Goal: Transaction & Acquisition: Purchase product/service

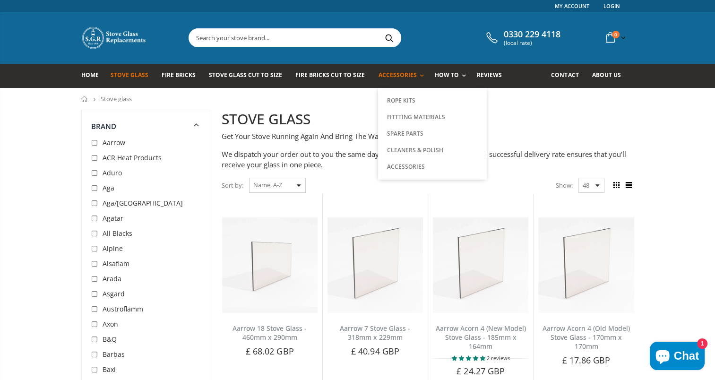
click at [397, 79] on link "Accessories" at bounding box center [403, 76] width 50 height 24
click at [400, 137] on link "Spare Parts" at bounding box center [432, 133] width 96 height 17
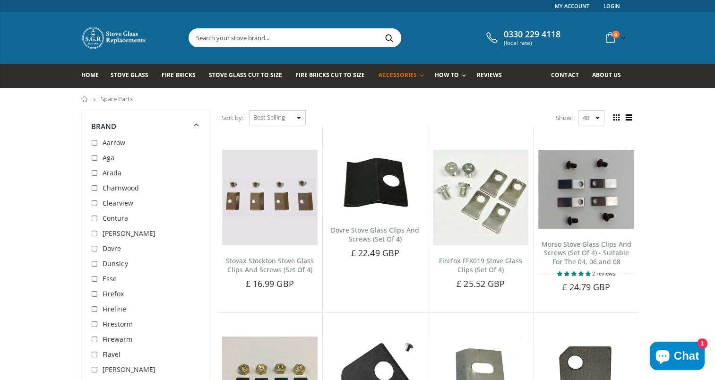
click at [306, 117] on select "Featured Best Selling Name, A-Z Name, Z-A Price, low to high Price, high to low…" at bounding box center [277, 117] width 57 height 15
select select "title-ascending"
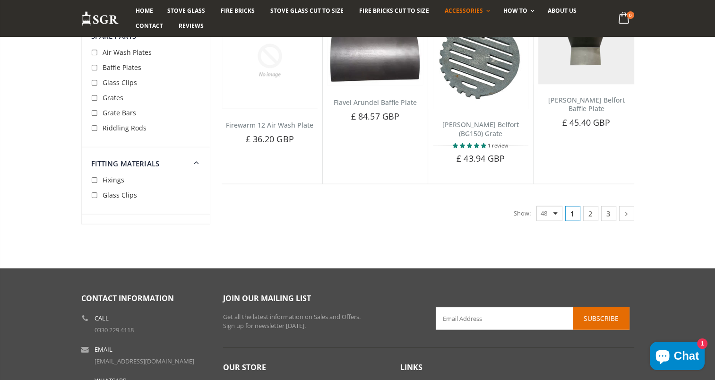
scroll to position [2117, 0]
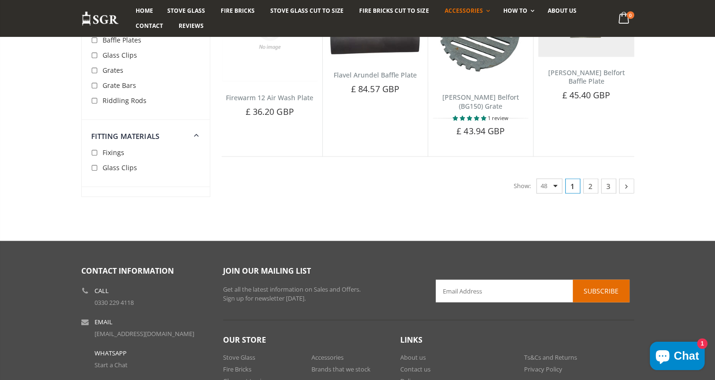
click at [630, 184] on icon at bounding box center [626, 185] width 10 height 9
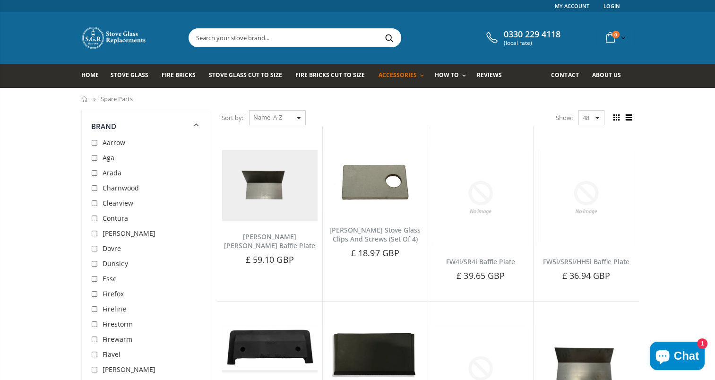
click at [286, 31] on input "text" at bounding box center [348, 38] width 318 height 18
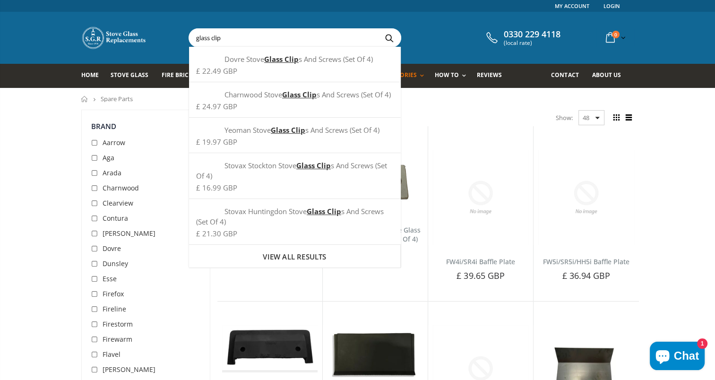
type input "glass clip"
click at [379, 29] on button "Search" at bounding box center [389, 38] width 21 height 18
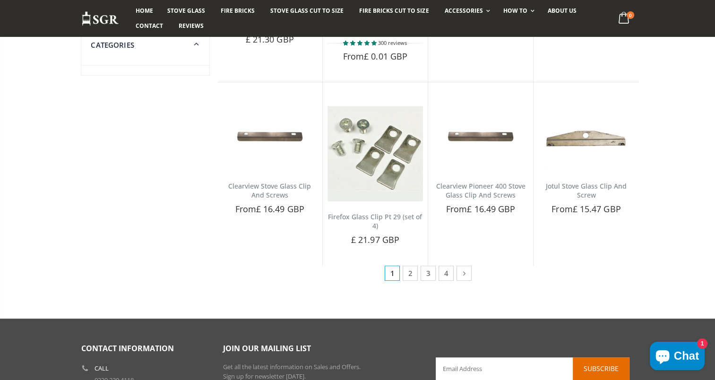
scroll to position [422, 0]
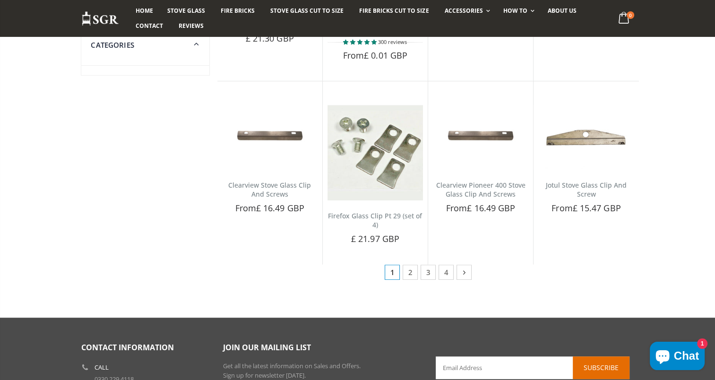
click at [467, 272] on icon at bounding box center [464, 271] width 10 height 9
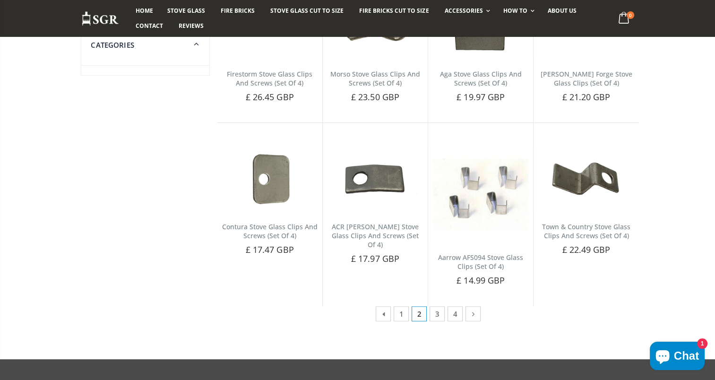
scroll to position [340, 0]
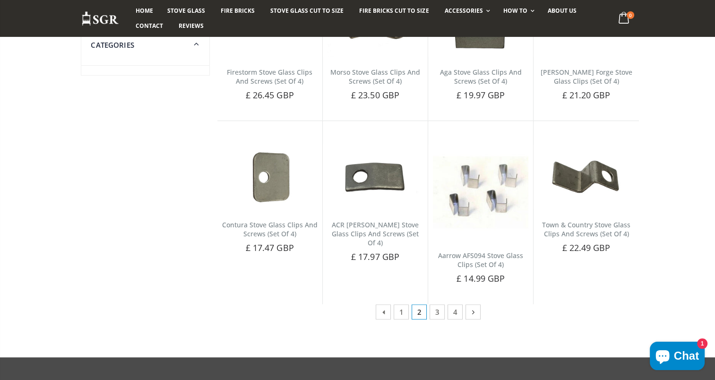
click at [470, 316] on link at bounding box center [472, 311] width 15 height 15
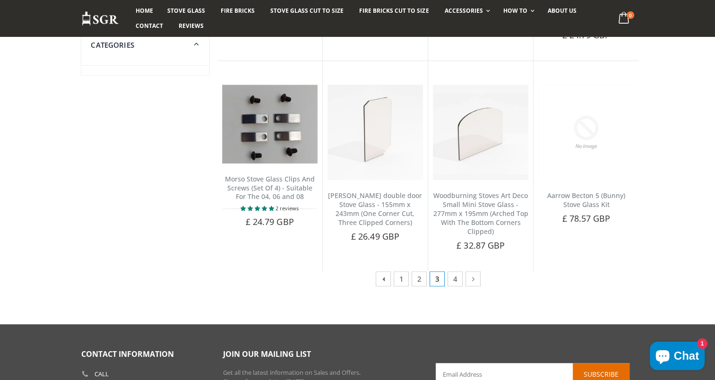
scroll to position [435, 0]
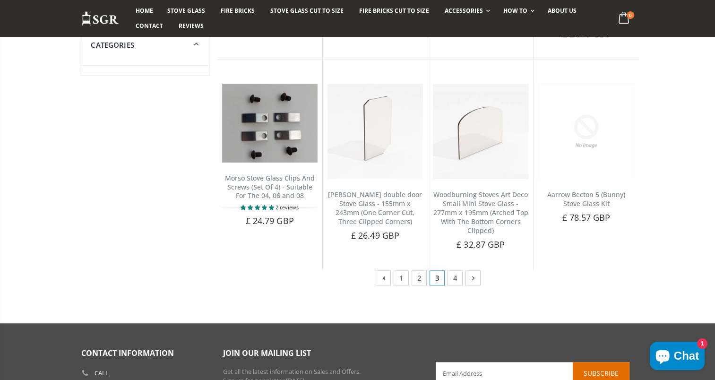
click at [472, 278] on icon at bounding box center [473, 277] width 10 height 9
